Goal: Task Accomplishment & Management: Manage account settings

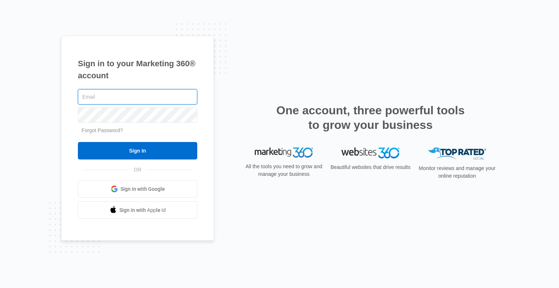
type input "[EMAIL_ADDRESS][DOMAIN_NAME]"
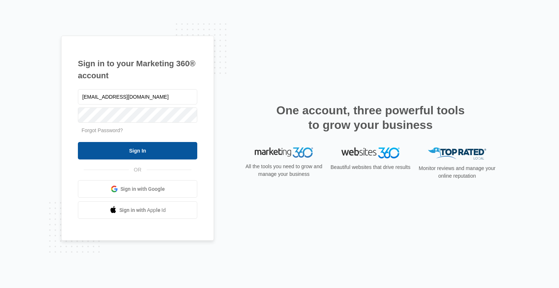
click at [162, 155] on input "Sign In" at bounding box center [137, 150] width 119 height 17
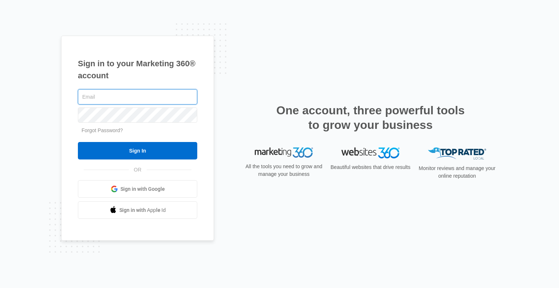
type input "[EMAIL_ADDRESS][DOMAIN_NAME]"
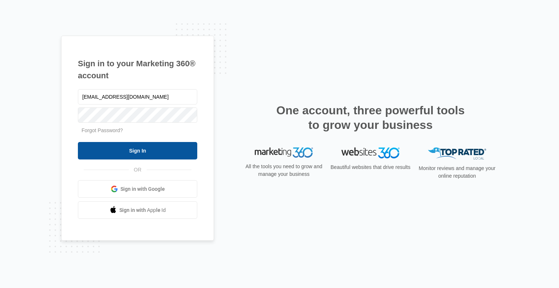
click at [140, 150] on input "Sign In" at bounding box center [137, 150] width 119 height 17
